Goal: Information Seeking & Learning: Learn about a topic

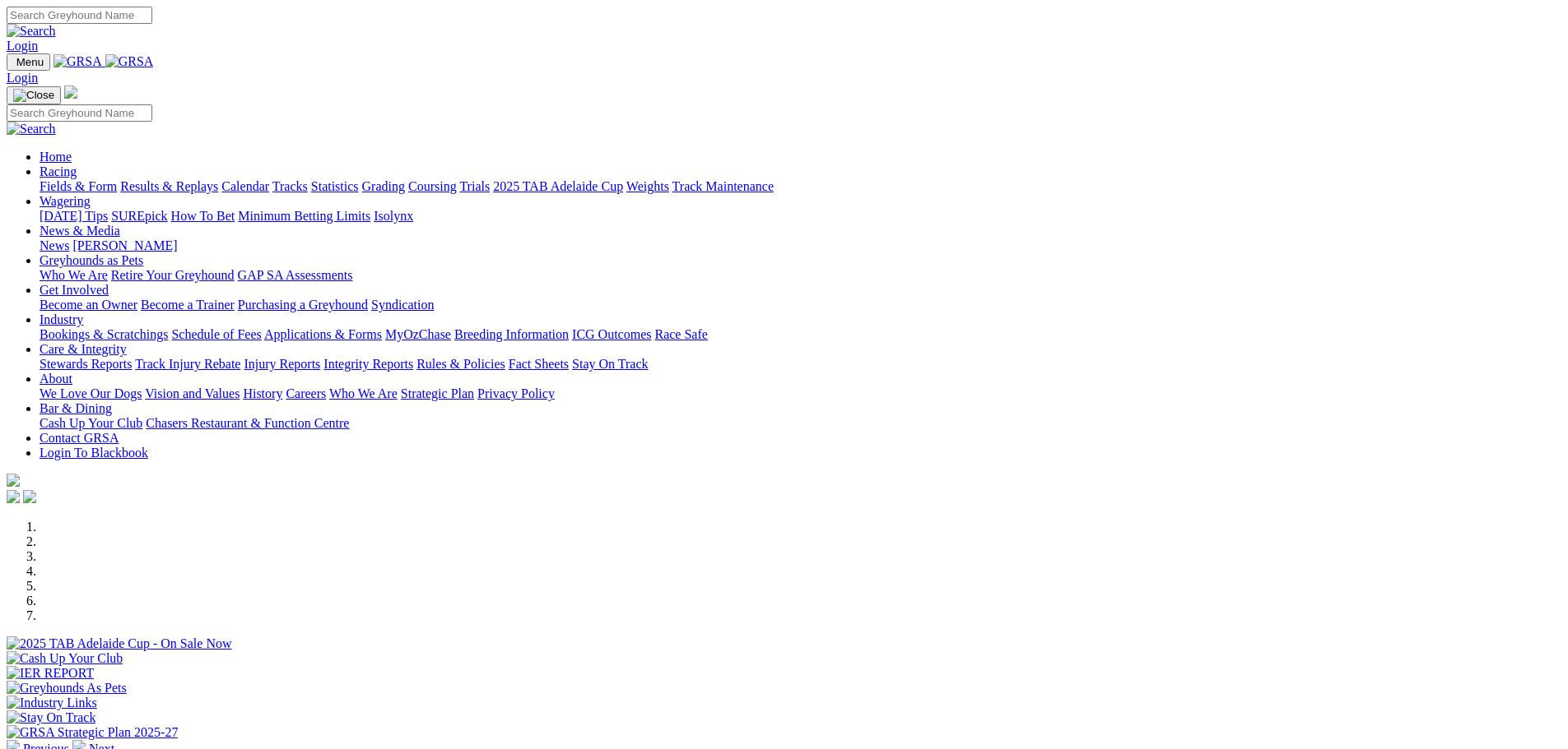
scroll to position [412, 0]
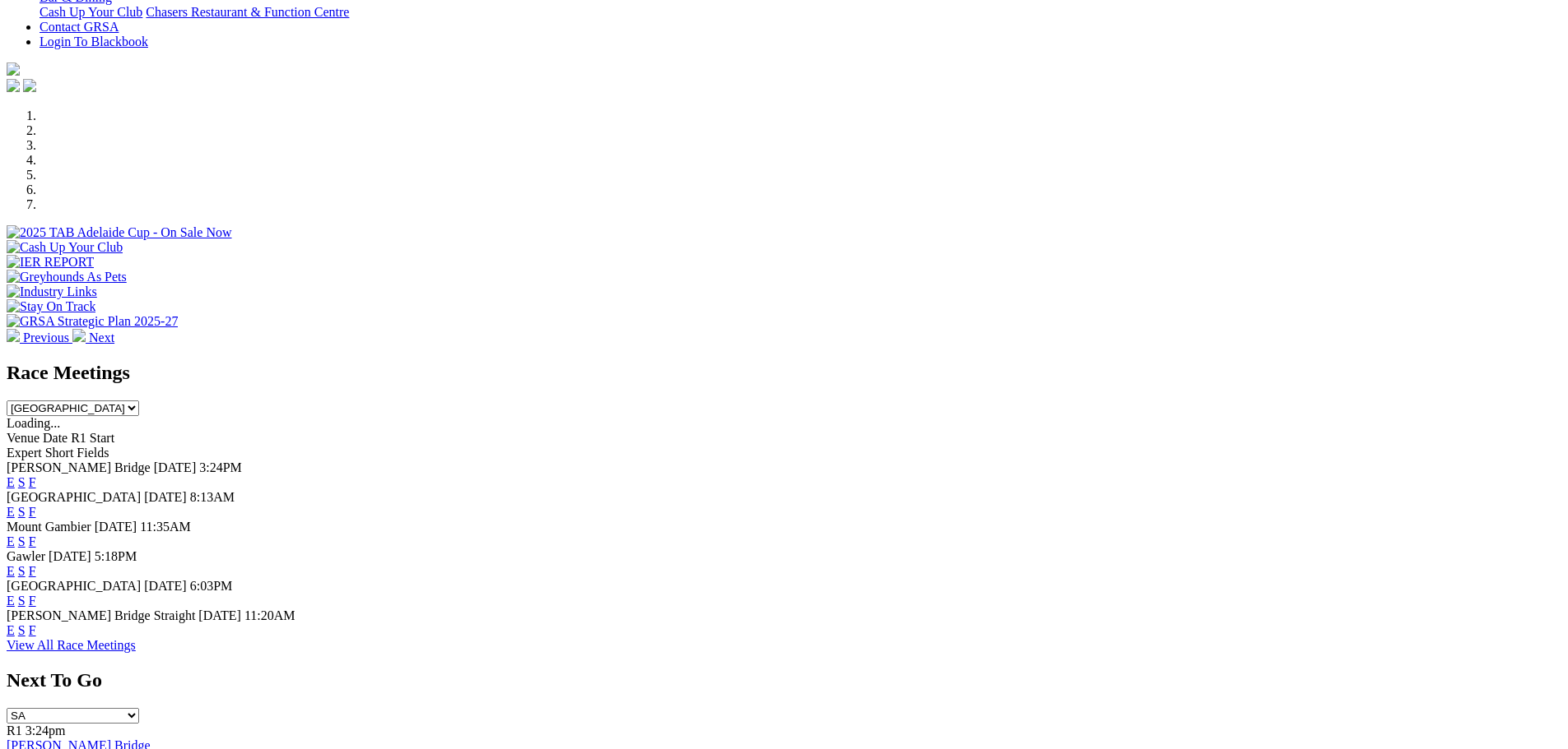
click at [36, 594] on link "F" at bounding box center [32, 601] width 7 height 14
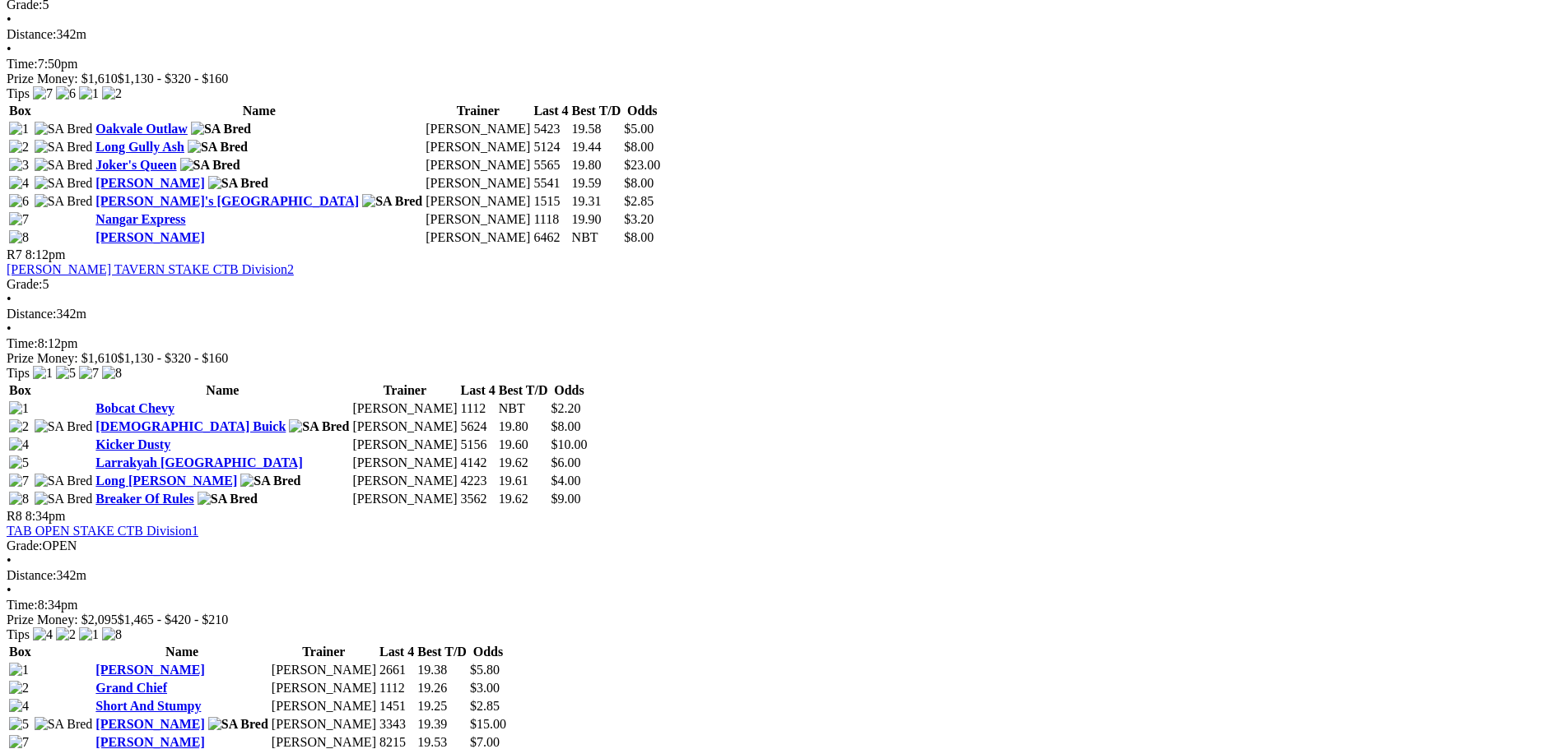
scroll to position [2221, 0]
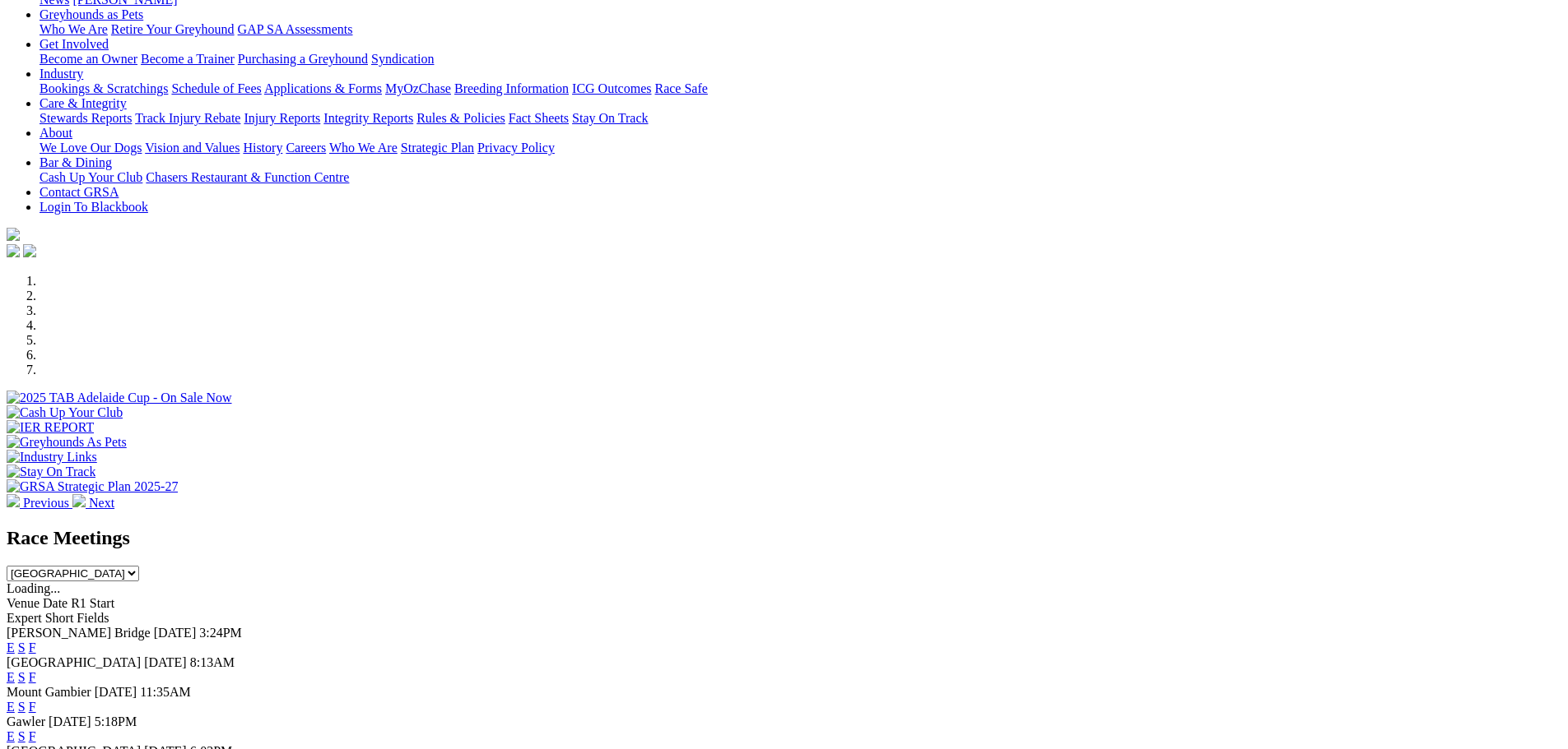
scroll to position [247, 0]
click at [36, 729] on link "F" at bounding box center [32, 736] width 7 height 14
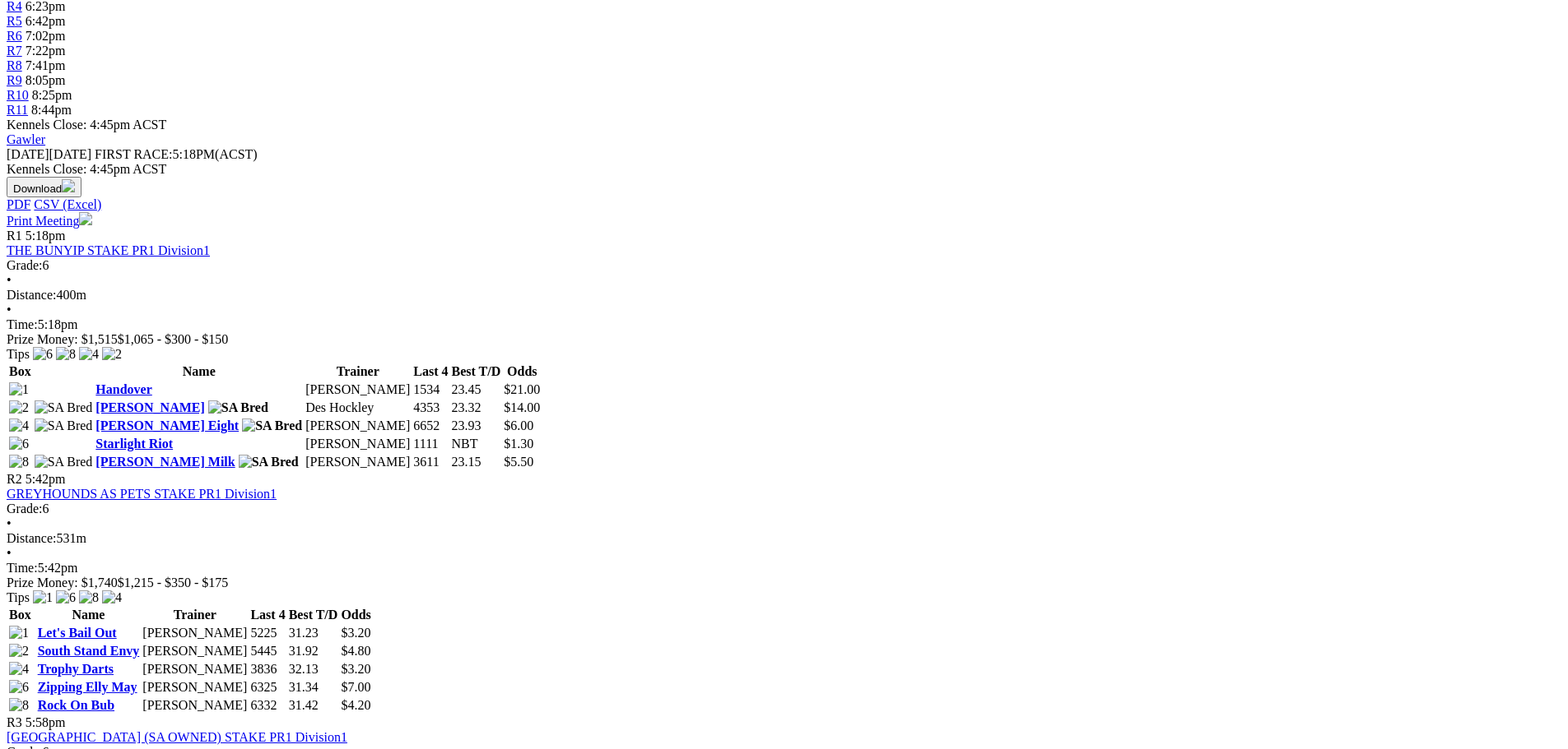
scroll to position [658, 0]
